Goal: Task Accomplishment & Management: Use online tool/utility

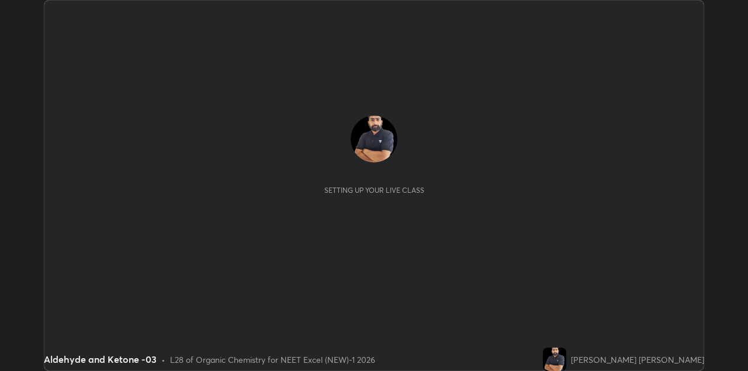
scroll to position [371, 747]
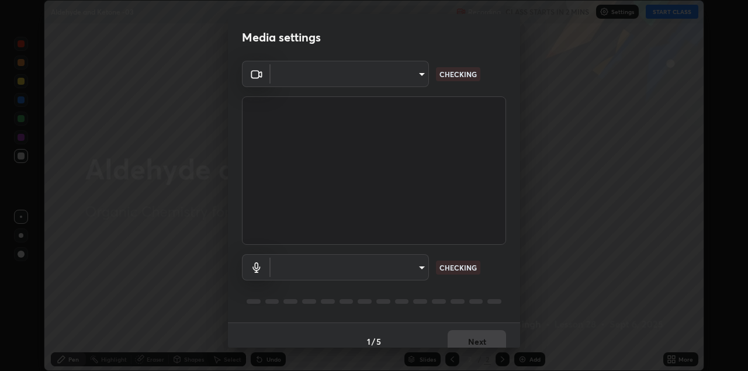
click at [401, 84] on body "Erase all Aldehyde and Ketone -03 Recording CLASS STARTS IN 2 MINS Settings STA…" at bounding box center [374, 185] width 748 height 371
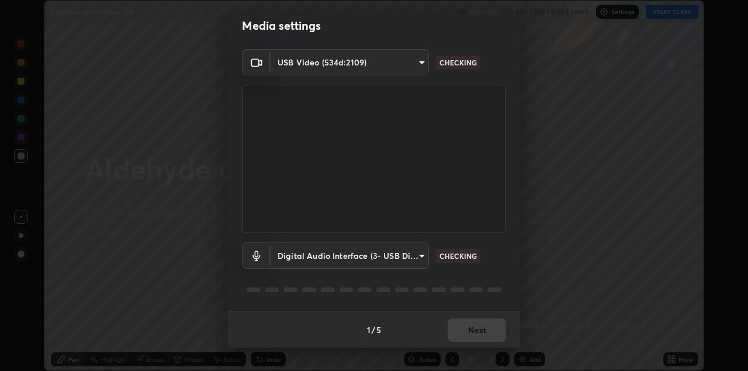
type input "328e6f2585a3e25061caa5f7d933288efad2554777a51eb926c3b8af65148c91"
type input "8561d0645ec67383fa690b6bf58298da522add8bf1cd43f27a04a8968649231f"
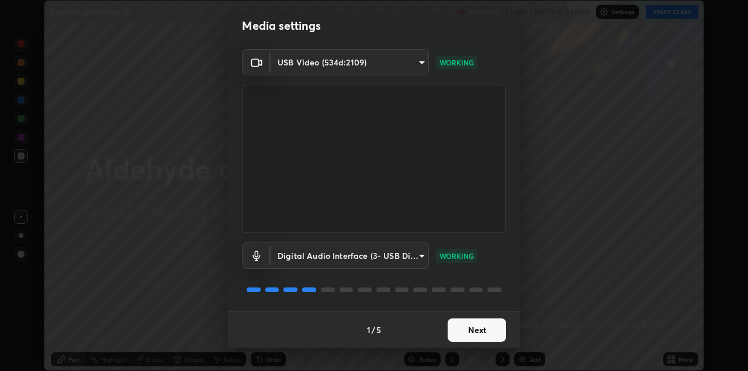
click at [469, 327] on button "Next" at bounding box center [476, 329] width 58 height 23
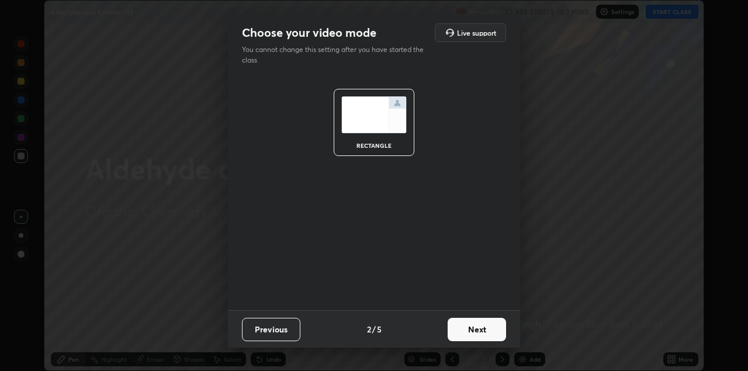
click at [478, 329] on button "Next" at bounding box center [476, 329] width 58 height 23
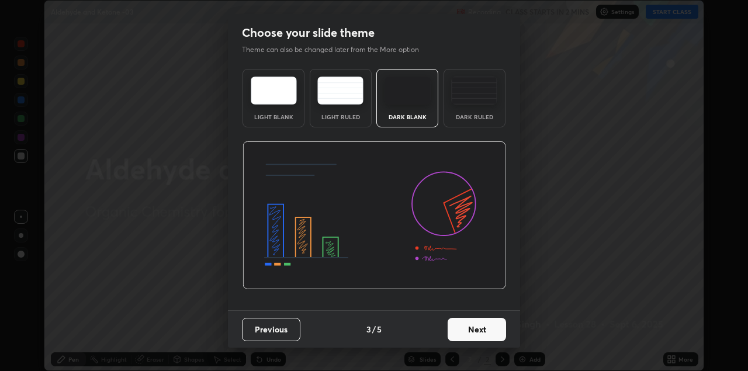
click at [487, 334] on button "Next" at bounding box center [476, 329] width 58 height 23
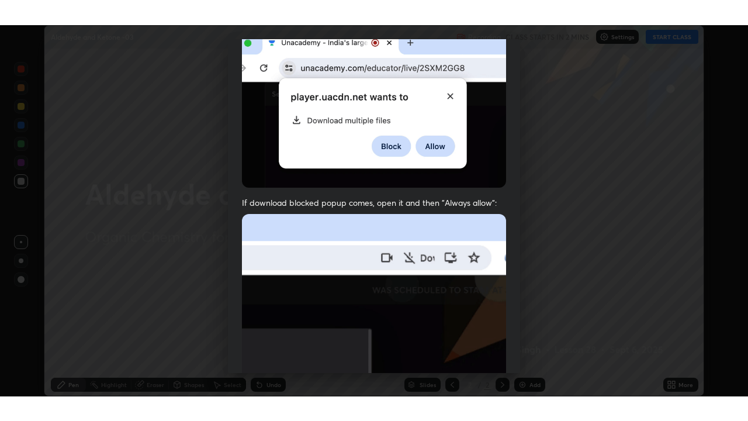
scroll to position [251, 0]
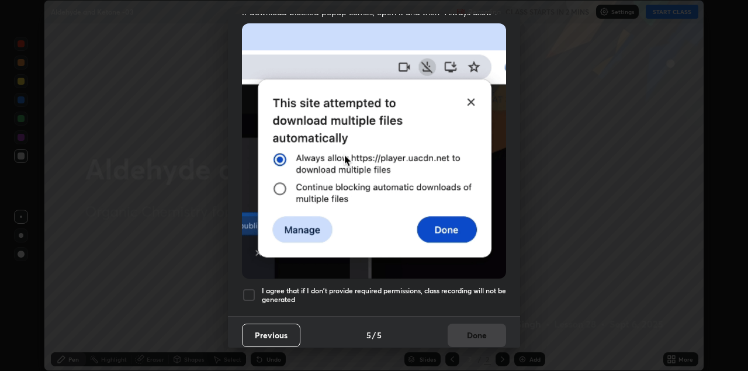
click at [252, 288] on div at bounding box center [249, 295] width 14 height 14
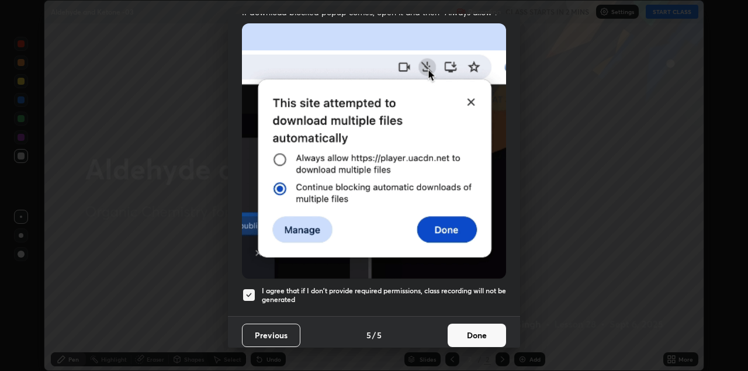
click at [475, 329] on button "Done" at bounding box center [476, 335] width 58 height 23
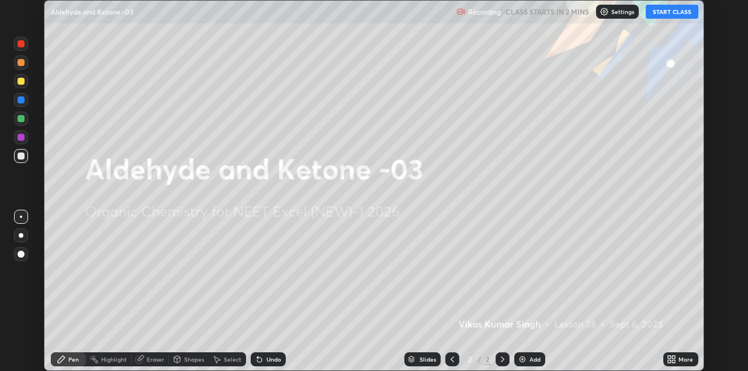
click at [667, 362] on icon at bounding box center [671, 359] width 9 height 9
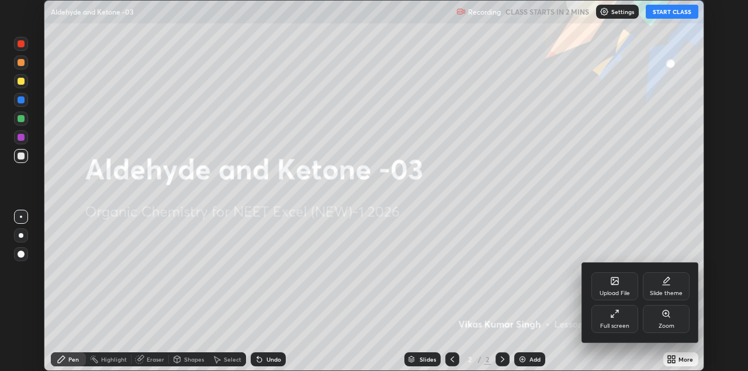
click at [606, 320] on div "Full screen" at bounding box center [614, 319] width 47 height 28
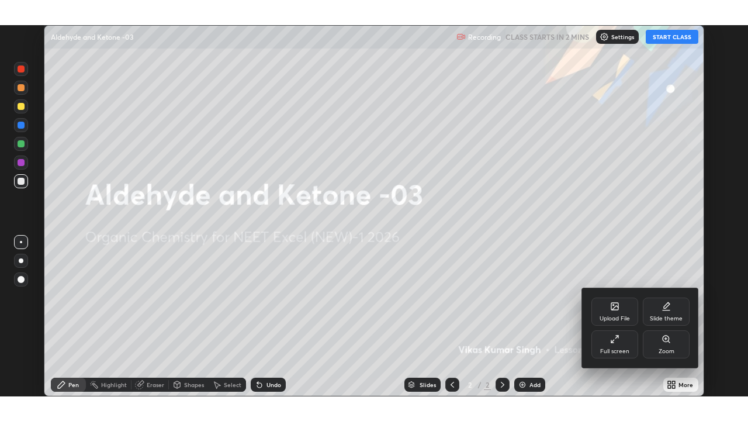
scroll to position [421, 748]
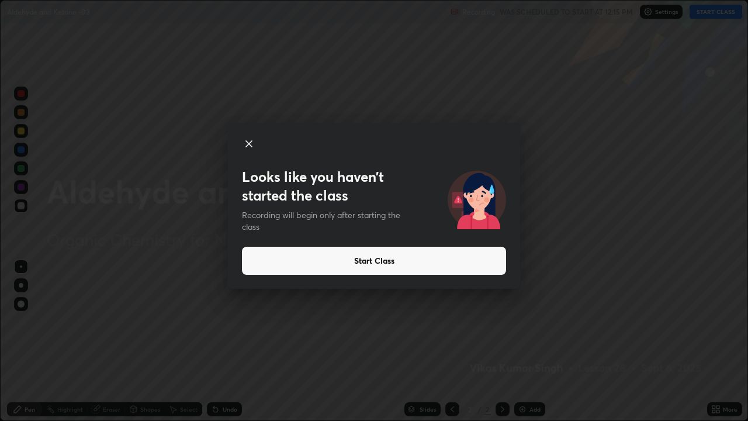
click at [446, 255] on button "Start Class" at bounding box center [374, 261] width 264 height 28
click at [442, 259] on button "Start Class" at bounding box center [374, 261] width 264 height 28
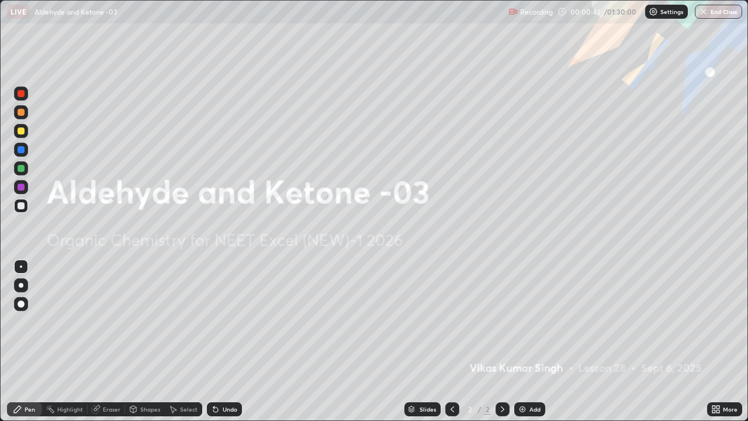
click at [529, 370] on div "Add" at bounding box center [534, 409] width 11 height 6
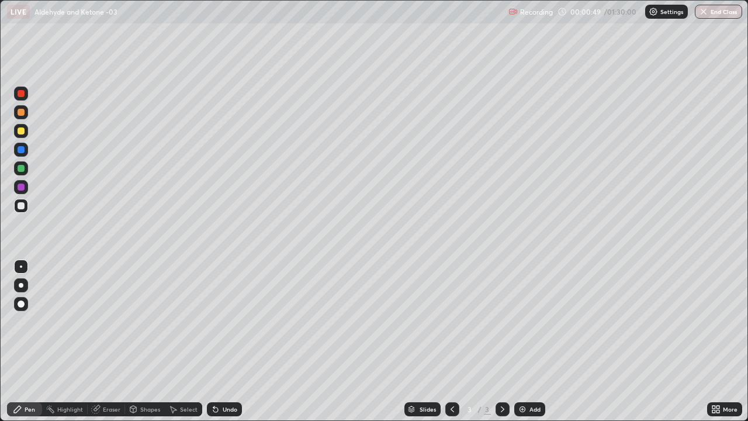
click at [23, 130] on div at bounding box center [21, 130] width 7 height 7
click at [25, 209] on div at bounding box center [21, 206] width 14 height 14
click at [23, 209] on div at bounding box center [21, 205] width 7 height 7
click at [112, 370] on div "Eraser" at bounding box center [112, 409] width 18 height 6
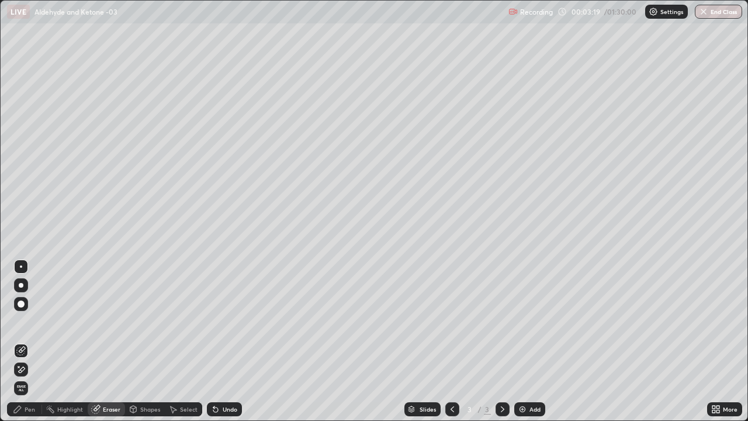
click at [22, 370] on div "Pen" at bounding box center [24, 409] width 35 height 14
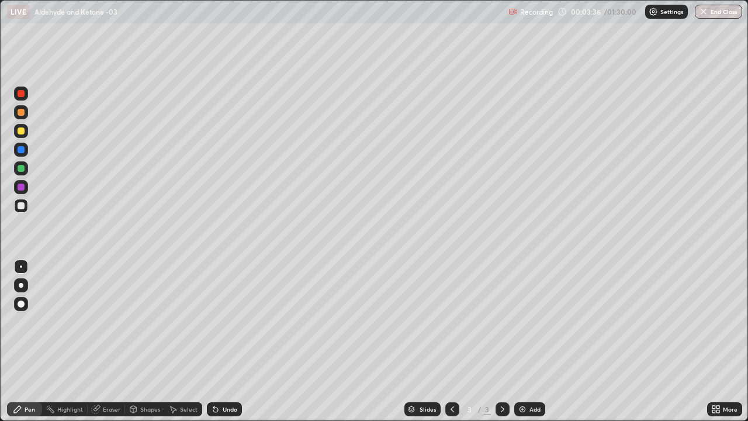
click at [22, 113] on div at bounding box center [21, 112] width 7 height 7
click at [225, 370] on div "Undo" at bounding box center [230, 409] width 15 height 6
click at [225, 370] on div "Undo" at bounding box center [224, 409] width 35 height 14
click at [225, 370] on div "Undo" at bounding box center [230, 409] width 15 height 6
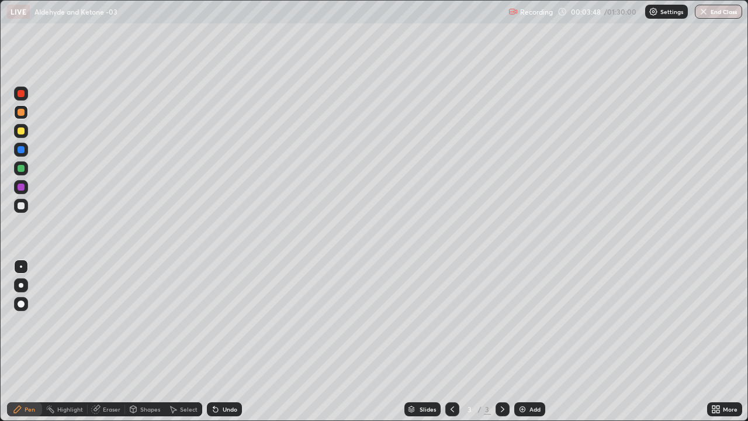
click at [223, 370] on div "Undo" at bounding box center [230, 409] width 15 height 6
click at [27, 207] on div at bounding box center [21, 206] width 14 height 14
click at [232, 370] on div "Undo" at bounding box center [224, 409] width 35 height 14
click at [21, 169] on div at bounding box center [21, 168] width 7 height 7
click at [227, 370] on div "Undo" at bounding box center [224, 409] width 35 height 14
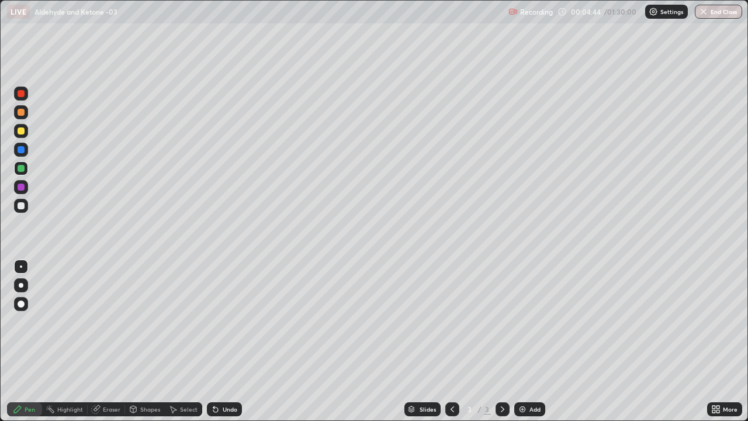
click at [24, 206] on div at bounding box center [21, 205] width 7 height 7
click at [26, 186] on div at bounding box center [21, 187] width 14 height 14
click at [24, 209] on div at bounding box center [21, 206] width 14 height 14
click at [499, 370] on icon at bounding box center [502, 408] width 9 height 9
click at [529, 370] on div "Add" at bounding box center [534, 409] width 11 height 6
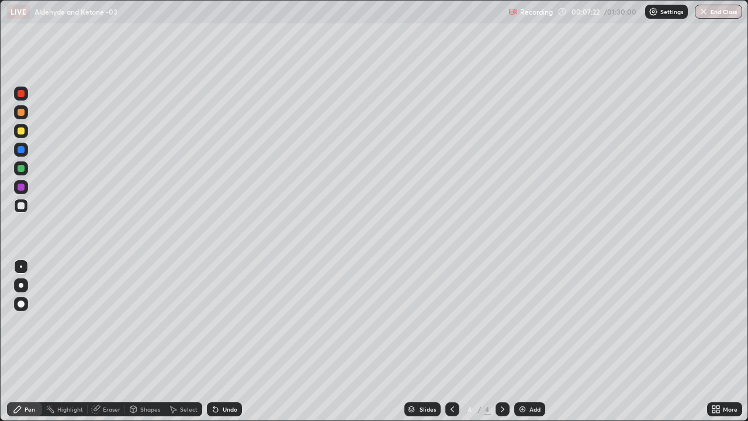
click at [22, 207] on div at bounding box center [21, 205] width 7 height 7
click at [232, 370] on div "Undo" at bounding box center [224, 409] width 35 height 14
click at [537, 370] on div "Add" at bounding box center [529, 409] width 31 height 14
click at [448, 370] on icon at bounding box center [451, 408] width 9 height 9
click at [498, 370] on icon at bounding box center [502, 408] width 9 height 9
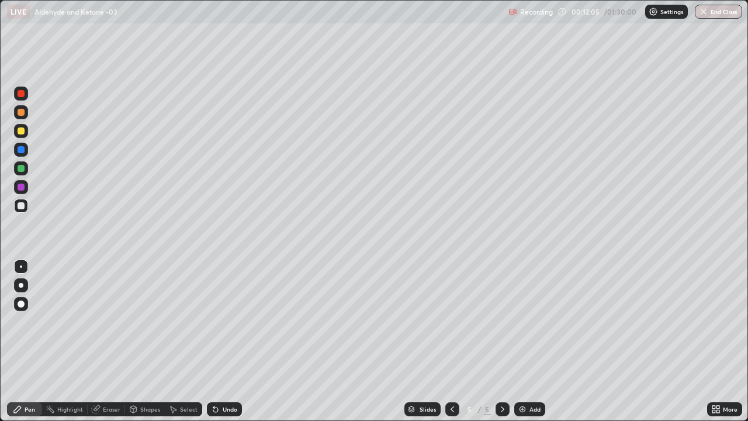
click at [26, 187] on div at bounding box center [21, 187] width 14 height 14
click at [20, 204] on div at bounding box center [21, 205] width 7 height 7
click at [26, 132] on div at bounding box center [21, 131] width 14 height 14
click at [228, 370] on div "Undo" at bounding box center [224, 409] width 35 height 14
click at [23, 208] on div at bounding box center [21, 205] width 7 height 7
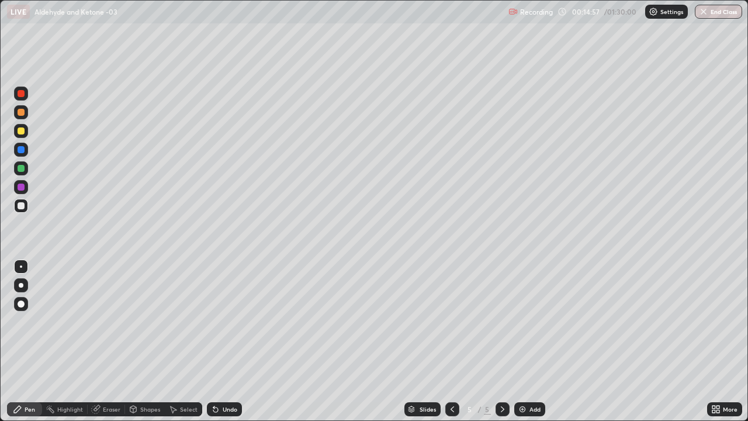
click at [26, 185] on div at bounding box center [21, 187] width 14 height 14
click at [21, 206] on div at bounding box center [21, 205] width 7 height 7
click at [536, 370] on div "Add" at bounding box center [534, 409] width 11 height 6
click at [25, 208] on div at bounding box center [21, 206] width 14 height 14
click at [23, 134] on div at bounding box center [21, 131] width 14 height 14
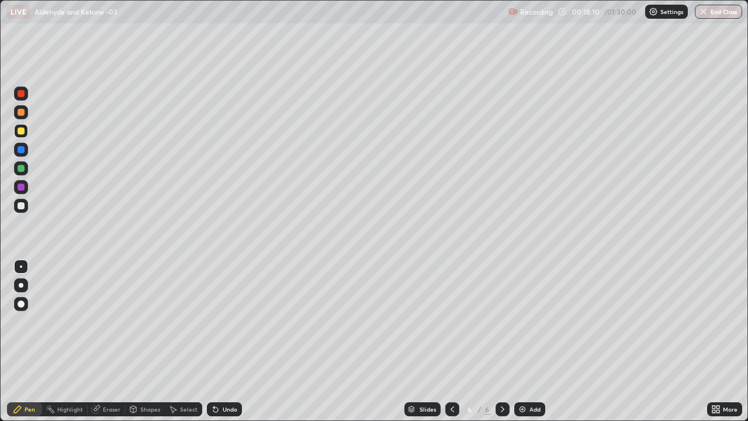
click at [26, 203] on div at bounding box center [21, 206] width 14 height 14
click at [22, 189] on div at bounding box center [21, 186] width 7 height 7
click at [25, 151] on div at bounding box center [21, 150] width 14 height 14
click at [23, 205] on div at bounding box center [21, 205] width 7 height 7
click at [232, 370] on div "Undo" at bounding box center [230, 409] width 15 height 6
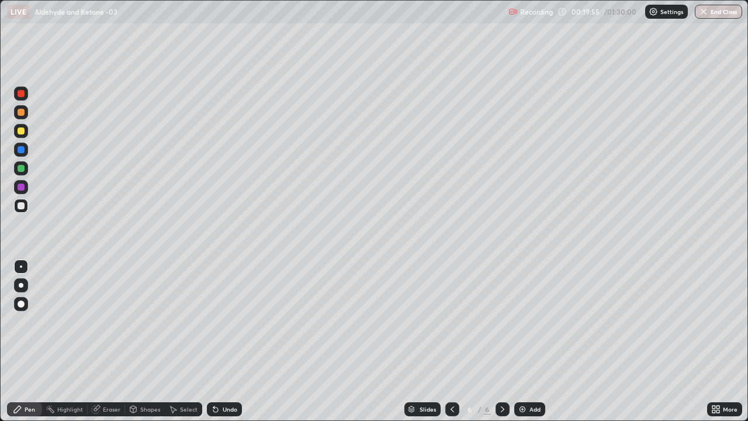
click at [23, 188] on div at bounding box center [21, 186] width 7 height 7
click at [25, 206] on div at bounding box center [21, 206] width 14 height 14
click at [225, 370] on div "Undo" at bounding box center [224, 409] width 35 height 14
click at [22, 113] on div at bounding box center [21, 112] width 7 height 7
click at [27, 210] on div at bounding box center [21, 206] width 14 height 14
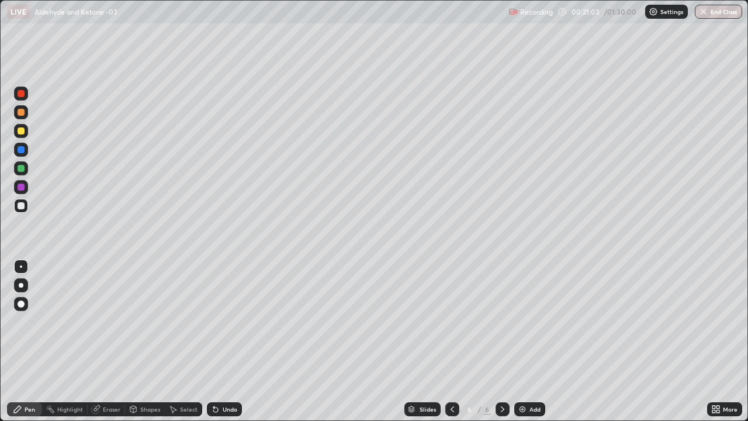
click at [26, 172] on div at bounding box center [21, 168] width 14 height 14
click at [21, 206] on div at bounding box center [21, 205] width 7 height 7
click at [22, 150] on div at bounding box center [21, 149] width 7 height 7
click at [25, 207] on div at bounding box center [21, 206] width 14 height 14
click at [25, 209] on div at bounding box center [21, 206] width 14 height 14
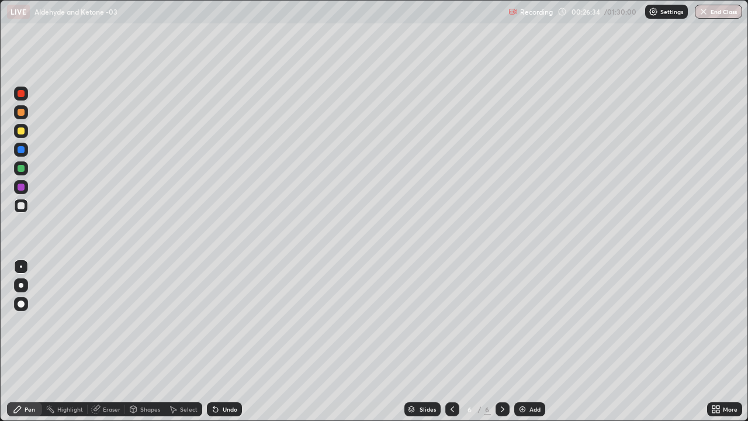
click at [504, 370] on icon at bounding box center [502, 408] width 9 height 9
click at [533, 370] on div "Add" at bounding box center [534, 409] width 11 height 6
click at [23, 185] on div at bounding box center [21, 186] width 7 height 7
click at [22, 207] on div at bounding box center [21, 205] width 7 height 7
click at [219, 370] on div "Undo" at bounding box center [224, 409] width 35 height 14
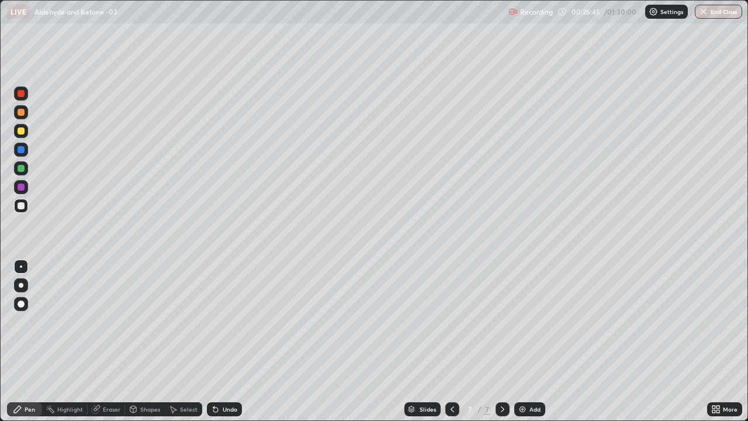
click at [224, 370] on div "Undo" at bounding box center [224, 409] width 35 height 14
click at [224, 370] on div "Undo" at bounding box center [230, 409] width 15 height 6
click at [227, 370] on div "Undo" at bounding box center [230, 409] width 15 height 6
click at [228, 370] on div "Undo" at bounding box center [230, 409] width 15 height 6
click at [228, 370] on div "Undo" at bounding box center [224, 409] width 35 height 14
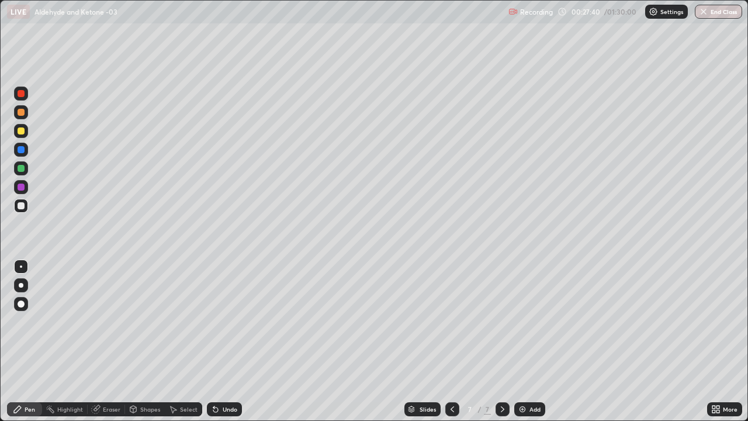
click at [227, 370] on div "Undo" at bounding box center [230, 409] width 15 height 6
click at [228, 370] on div "Undo" at bounding box center [230, 409] width 15 height 6
click at [226, 370] on div "Undo" at bounding box center [222, 408] width 40 height 23
click at [223, 370] on div "Undo" at bounding box center [230, 409] width 15 height 6
click at [222, 370] on div "Undo" at bounding box center [224, 409] width 35 height 14
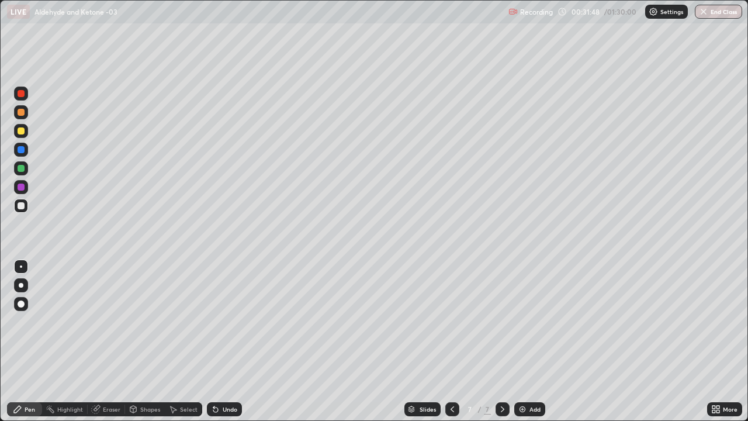
click at [445, 370] on div at bounding box center [452, 409] width 14 height 14
click at [503, 370] on icon at bounding box center [502, 408] width 9 height 9
click at [502, 370] on icon at bounding box center [503, 409] width 4 height 6
click at [532, 370] on div "Add" at bounding box center [534, 409] width 11 height 6
click at [26, 188] on div at bounding box center [21, 187] width 14 height 14
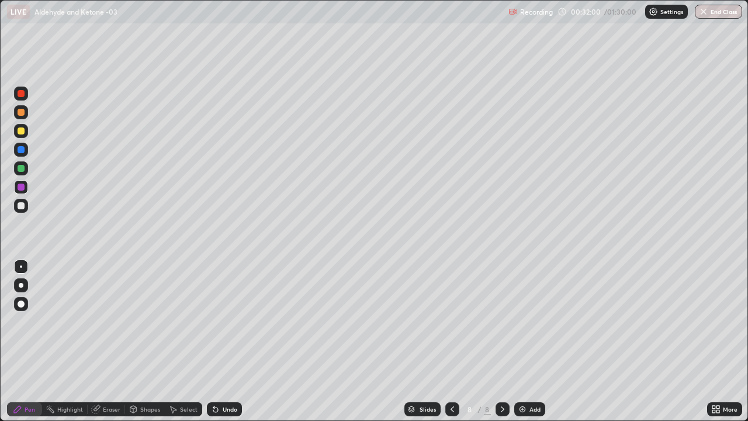
click at [27, 204] on div at bounding box center [21, 206] width 14 height 14
click at [455, 370] on icon at bounding box center [451, 408] width 9 height 9
click at [505, 370] on div at bounding box center [502, 409] width 14 height 14
click at [501, 370] on icon at bounding box center [502, 408] width 9 height 9
click at [540, 370] on div "Add" at bounding box center [529, 409] width 31 height 14
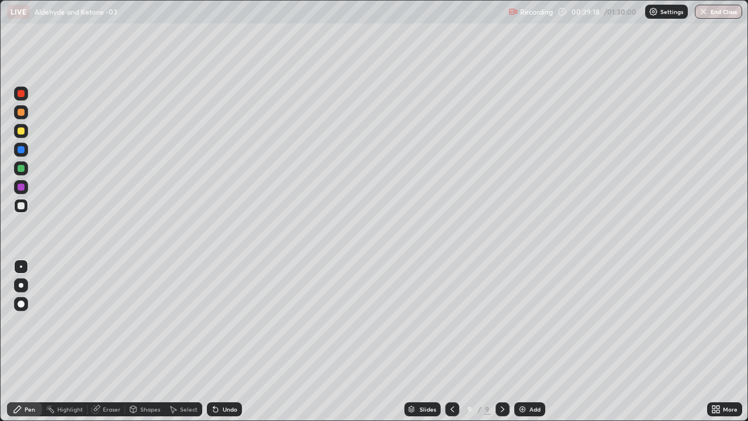
click at [20, 116] on div at bounding box center [21, 112] width 14 height 14
click at [26, 188] on div at bounding box center [21, 187] width 14 height 14
click at [19, 210] on div at bounding box center [21, 206] width 14 height 14
click at [229, 370] on div "Undo" at bounding box center [230, 409] width 15 height 6
click at [230, 370] on div "Undo" at bounding box center [224, 409] width 35 height 14
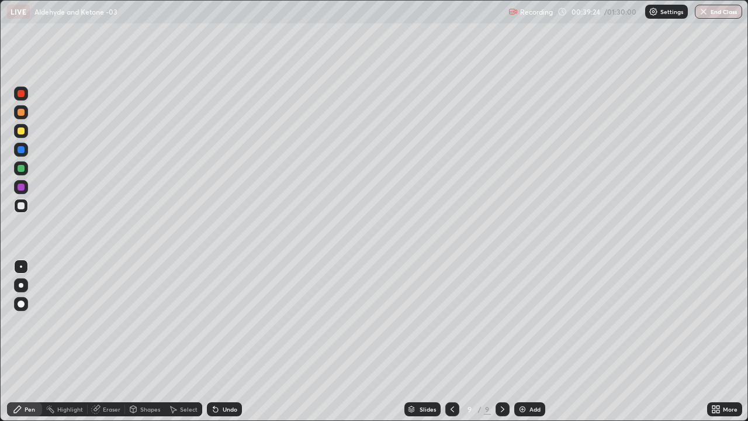
click at [231, 370] on div "Undo" at bounding box center [230, 409] width 15 height 6
click at [230, 370] on div "Undo" at bounding box center [224, 409] width 35 height 14
click at [228, 370] on div "Undo" at bounding box center [230, 409] width 15 height 6
click at [225, 370] on div "Undo" at bounding box center [230, 409] width 15 height 6
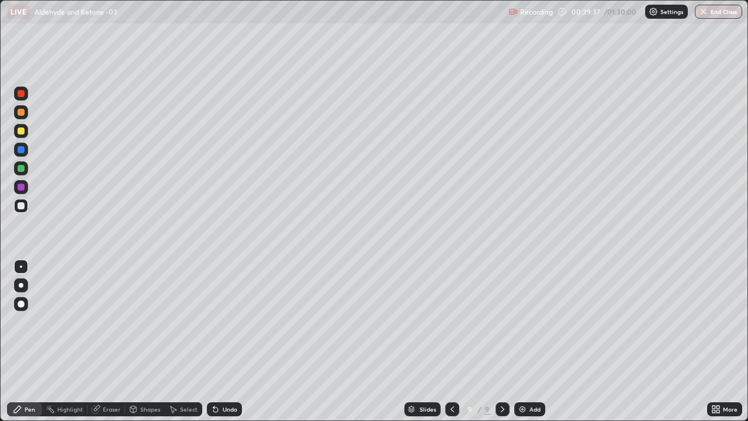
click at [228, 370] on div "Undo" at bounding box center [224, 409] width 35 height 14
click at [229, 370] on div "Undo" at bounding box center [230, 409] width 15 height 6
click at [231, 370] on div "Undo" at bounding box center [230, 409] width 15 height 6
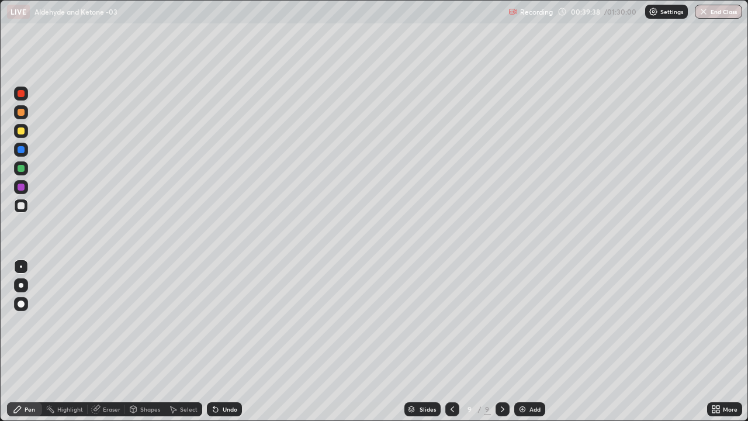
click at [231, 370] on div "Undo" at bounding box center [230, 409] width 15 height 6
click at [25, 151] on div at bounding box center [21, 150] width 14 height 14
click at [27, 210] on div at bounding box center [21, 206] width 14 height 14
click at [20, 207] on div at bounding box center [21, 205] width 7 height 7
click at [25, 115] on div at bounding box center [21, 112] width 14 height 14
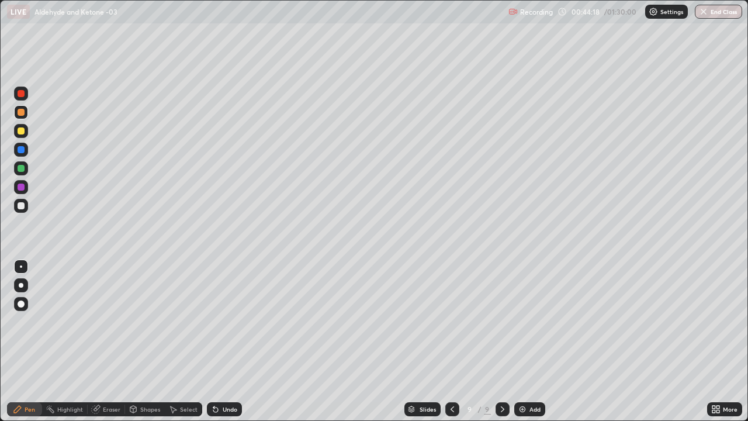
click at [504, 370] on icon at bounding box center [502, 408] width 9 height 9
click at [538, 370] on div "Add" at bounding box center [534, 409] width 11 height 6
click at [27, 130] on div at bounding box center [21, 131] width 14 height 14
click at [230, 370] on div "Undo" at bounding box center [224, 409] width 35 height 14
click at [232, 370] on div "Undo" at bounding box center [224, 409] width 35 height 14
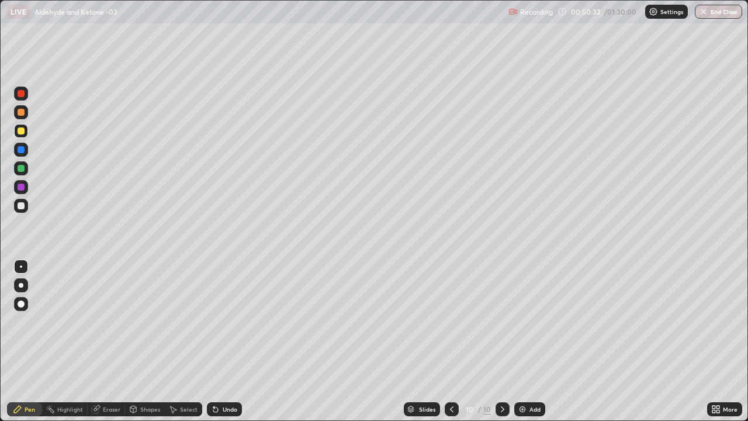
click at [23, 186] on div at bounding box center [21, 186] width 7 height 7
click at [25, 204] on div at bounding box center [21, 206] width 14 height 14
click at [27, 172] on div at bounding box center [21, 168] width 14 height 14
click at [21, 203] on div at bounding box center [21, 205] width 7 height 7
click at [19, 185] on div at bounding box center [21, 186] width 7 height 7
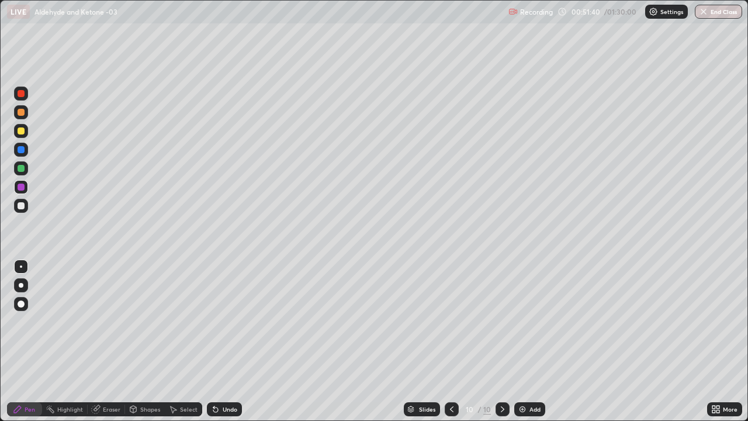
click at [24, 207] on div at bounding box center [21, 205] width 7 height 7
click at [501, 370] on icon at bounding box center [502, 408] width 9 height 9
click at [532, 370] on div "Add" at bounding box center [534, 409] width 11 height 6
click at [27, 114] on div at bounding box center [21, 112] width 14 height 14
click at [25, 211] on div at bounding box center [21, 206] width 14 height 14
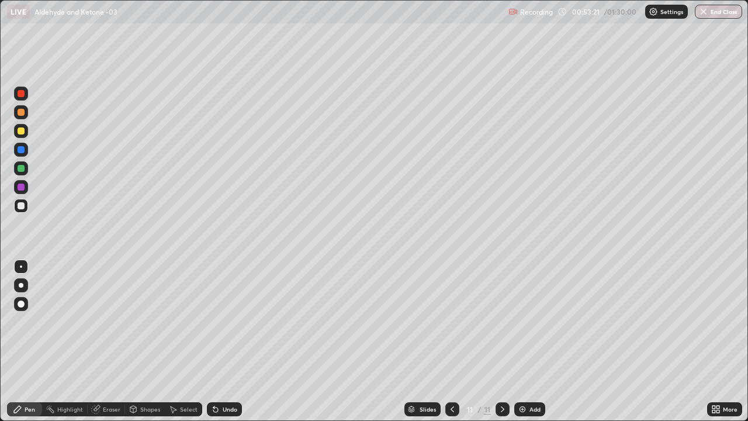
click at [24, 211] on div at bounding box center [21, 206] width 14 height 14
click at [229, 370] on div "Undo" at bounding box center [224, 409] width 35 height 14
click at [226, 370] on div "Undo" at bounding box center [224, 409] width 35 height 14
click at [225, 370] on div "Undo" at bounding box center [224, 409] width 35 height 14
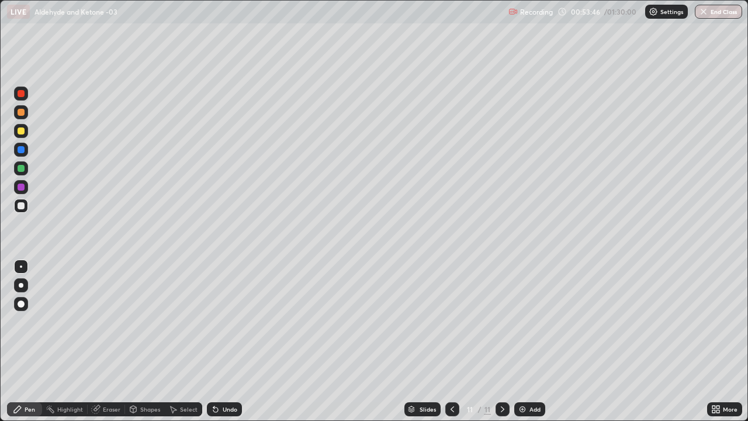
click at [225, 370] on div "Undo" at bounding box center [224, 409] width 35 height 14
click at [227, 370] on div "Undo" at bounding box center [224, 409] width 35 height 14
click at [229, 370] on div "Undo" at bounding box center [222, 408] width 40 height 23
click at [230, 370] on div "Undo" at bounding box center [222, 408] width 40 height 23
click at [227, 370] on div "Undo" at bounding box center [222, 408] width 40 height 23
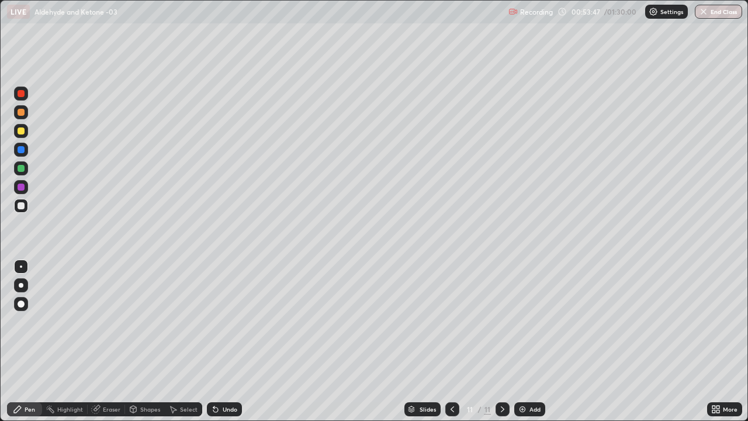
click at [227, 370] on div "Undo" at bounding box center [222, 408] width 40 height 23
click at [228, 370] on div "Undo" at bounding box center [222, 408] width 40 height 23
click at [226, 370] on div "Undo" at bounding box center [222, 408] width 40 height 23
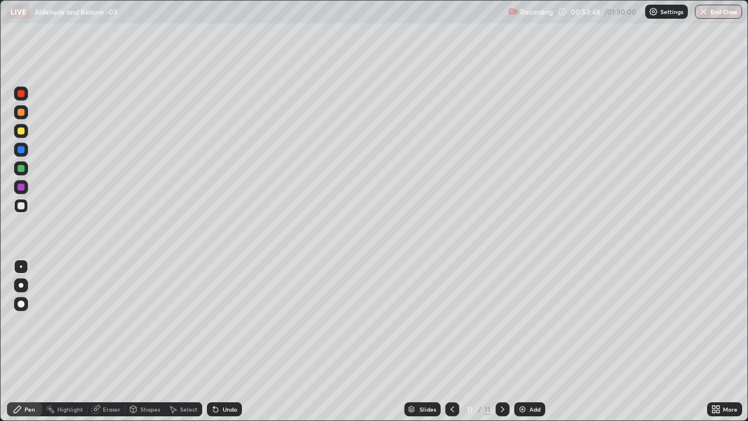
click at [226, 370] on div "Undo" at bounding box center [222, 408] width 40 height 23
click at [224, 370] on div "Undo" at bounding box center [224, 409] width 35 height 14
click at [223, 370] on div "Undo" at bounding box center [222, 408] width 40 height 23
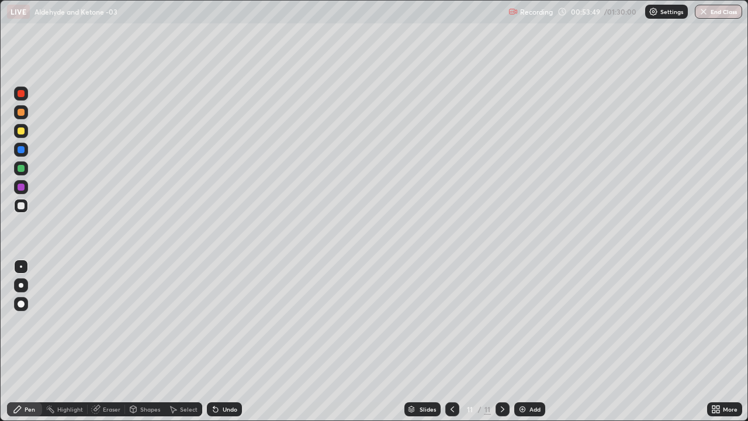
click at [223, 370] on div "Undo" at bounding box center [222, 408] width 40 height 23
click at [224, 370] on div "Undo" at bounding box center [222, 408] width 40 height 23
click at [220, 370] on div "Undo" at bounding box center [222, 408] width 40 height 23
click at [110, 370] on div "Eraser" at bounding box center [106, 409] width 37 height 14
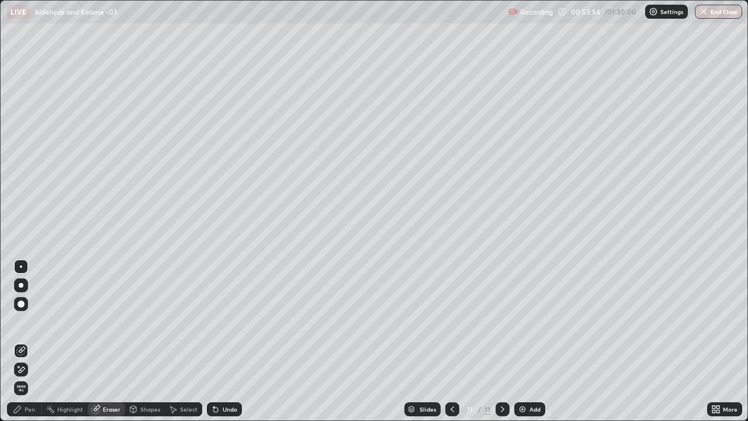
click at [31, 370] on div "Pen" at bounding box center [24, 409] width 35 height 14
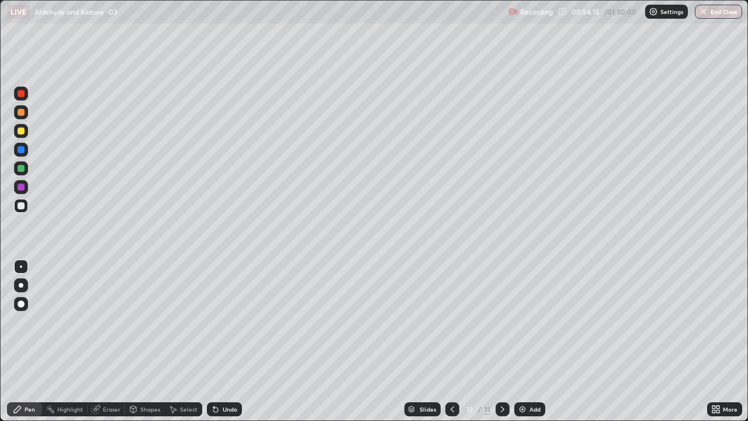
click at [23, 132] on div at bounding box center [21, 130] width 7 height 7
click at [25, 207] on div at bounding box center [21, 206] width 14 height 14
click at [22, 151] on div at bounding box center [21, 149] width 7 height 7
click at [23, 206] on div at bounding box center [21, 205] width 7 height 7
click at [26, 169] on div at bounding box center [21, 168] width 14 height 14
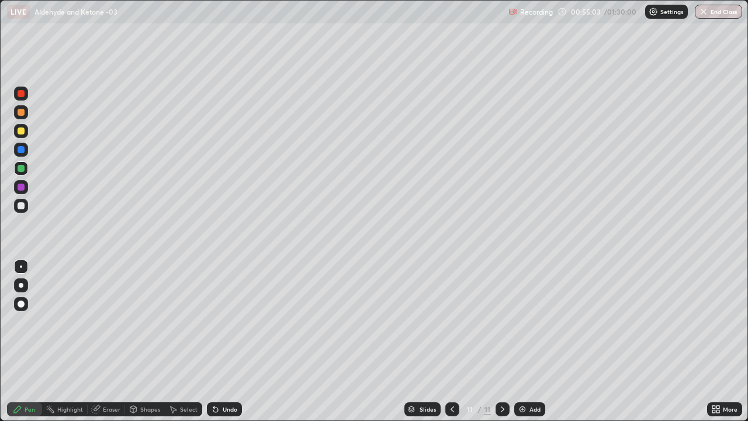
click at [25, 209] on div at bounding box center [21, 206] width 14 height 14
click at [535, 370] on div "Add" at bounding box center [534, 409] width 11 height 6
click at [25, 134] on div at bounding box center [21, 131] width 14 height 14
click at [25, 150] on div at bounding box center [21, 150] width 14 height 14
click at [25, 132] on div at bounding box center [21, 131] width 14 height 14
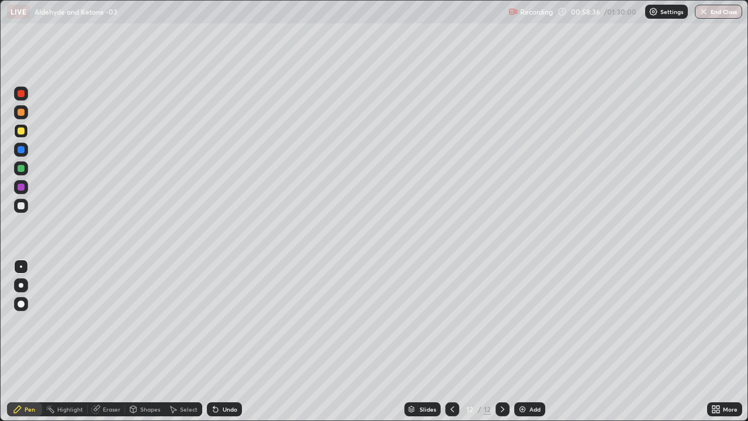
click at [24, 208] on div at bounding box center [21, 206] width 14 height 14
click at [22, 166] on div at bounding box center [21, 168] width 7 height 7
click at [24, 207] on div at bounding box center [21, 205] width 7 height 7
click at [22, 114] on div at bounding box center [21, 112] width 7 height 7
click at [228, 370] on div "Undo" at bounding box center [230, 409] width 15 height 6
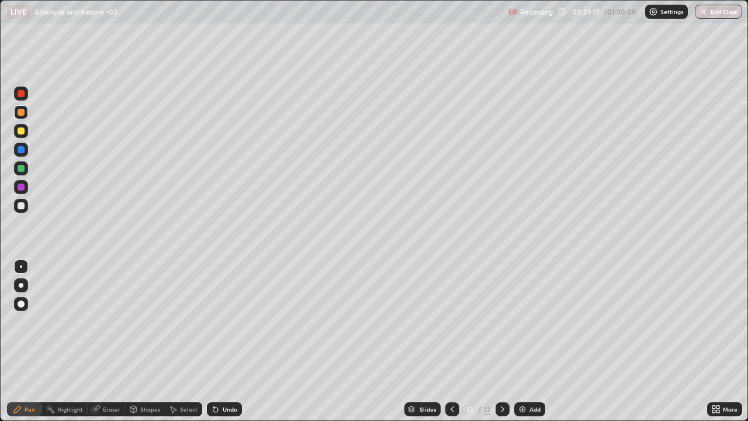
click at [228, 370] on div "Undo" at bounding box center [224, 409] width 35 height 14
click at [23, 192] on div at bounding box center [21, 187] width 14 height 14
click at [26, 204] on div at bounding box center [21, 206] width 14 height 14
click at [112, 370] on div "Eraser" at bounding box center [112, 409] width 18 height 6
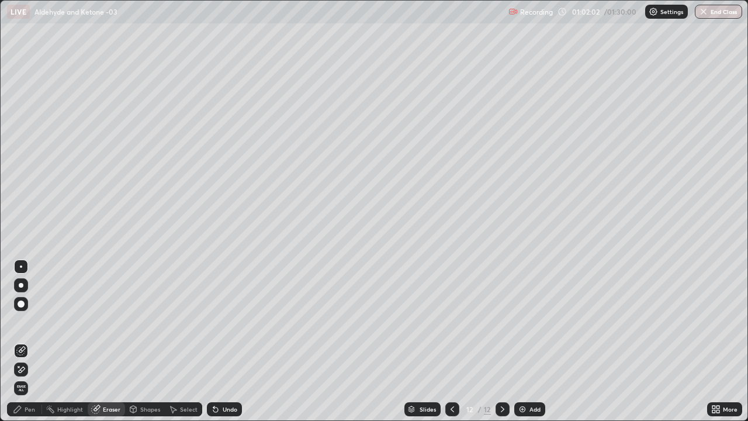
click at [31, 370] on div "Pen" at bounding box center [30, 409] width 11 height 6
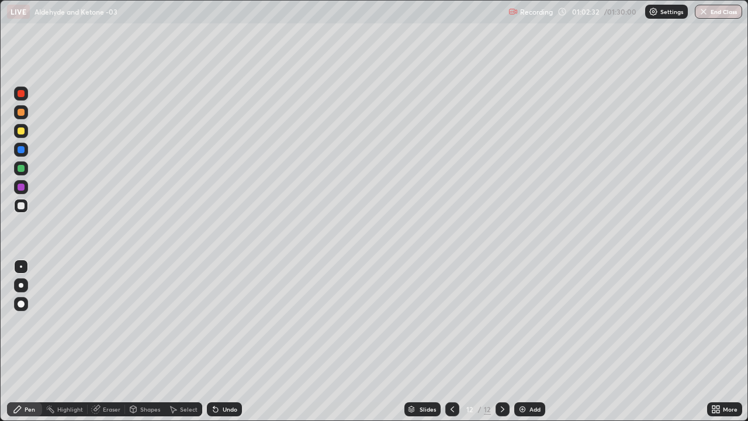
click at [23, 185] on div at bounding box center [21, 186] width 7 height 7
click at [26, 206] on div at bounding box center [21, 206] width 14 height 14
click at [727, 15] on button "End Class" at bounding box center [718, 12] width 47 height 14
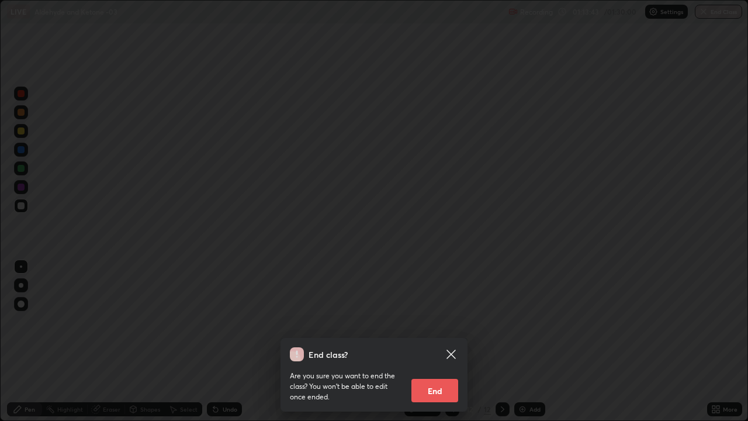
click at [733, 60] on div "End class? Are you sure you want to end the class? You won’t be able to edit on…" at bounding box center [374, 210] width 748 height 421
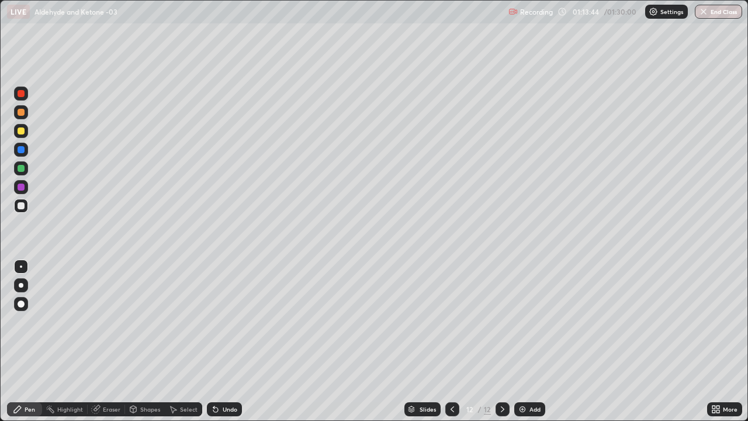
click at [711, 9] on button "End Class" at bounding box center [718, 12] width 47 height 14
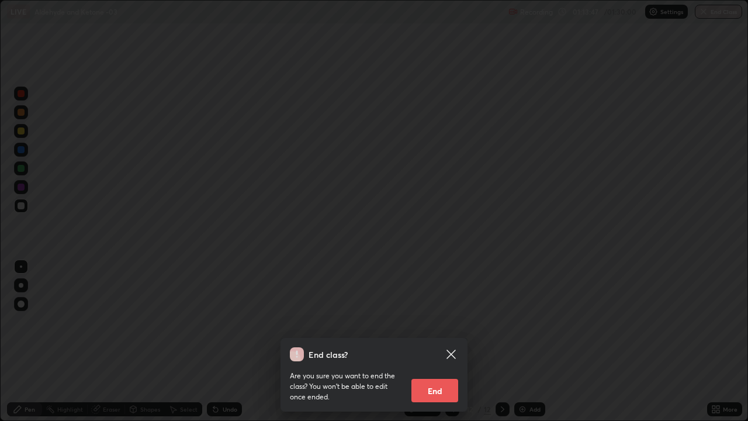
click at [439, 370] on button "End" at bounding box center [434, 390] width 47 height 23
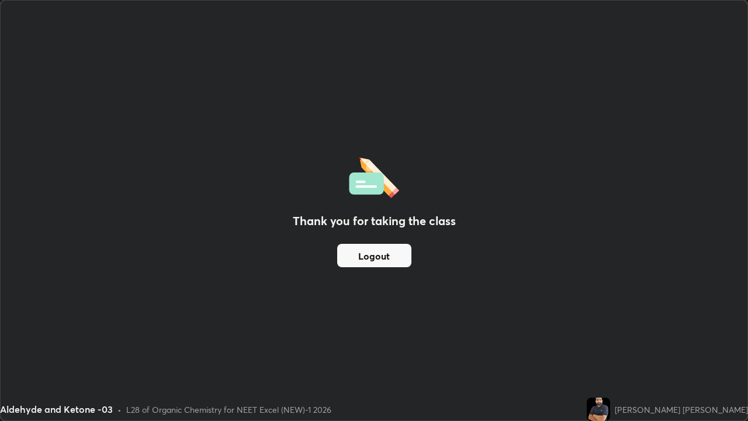
click at [384, 260] on button "Logout" at bounding box center [374, 255] width 74 height 23
